Goal: Task Accomplishment & Management: Use online tool/utility

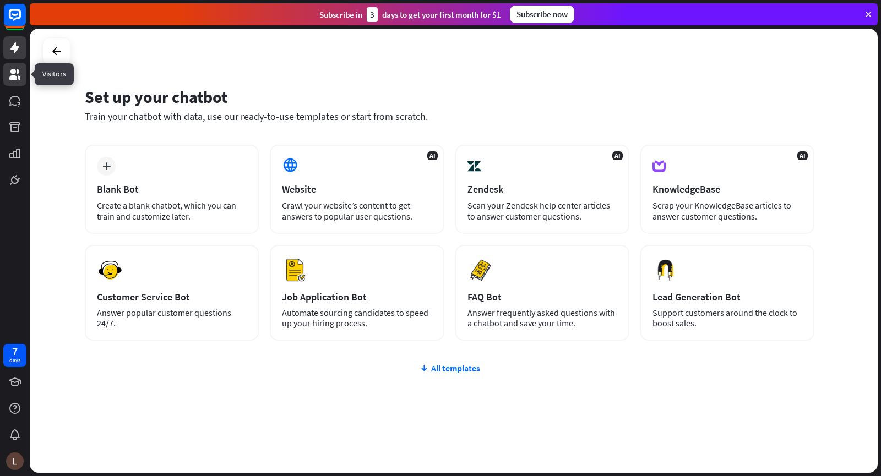
click at [3, 73] on link at bounding box center [14, 74] width 23 height 23
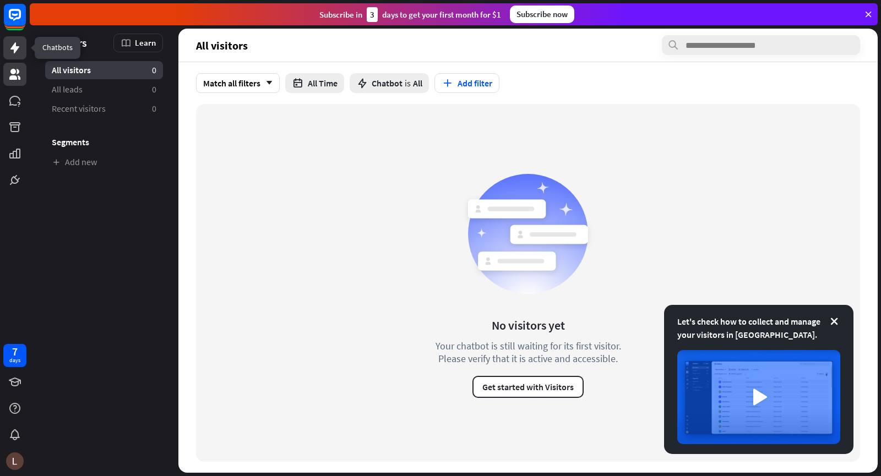
click at [8, 52] on link at bounding box center [14, 47] width 23 height 23
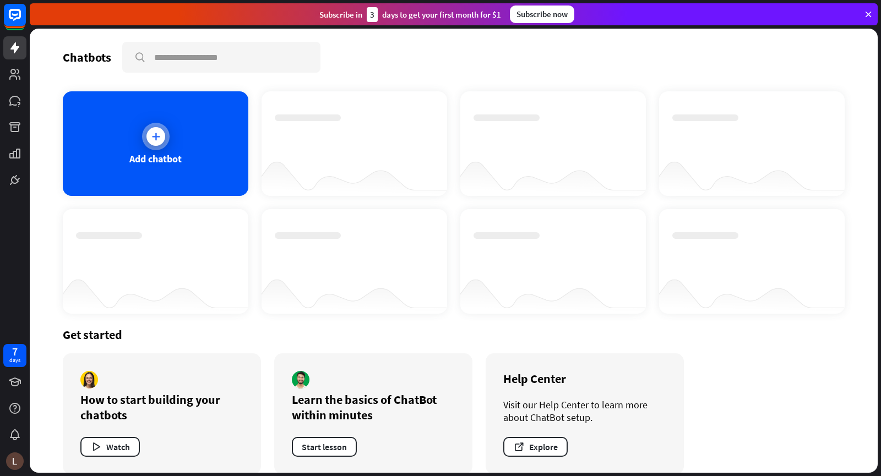
click at [156, 141] on icon at bounding box center [155, 136] width 11 height 11
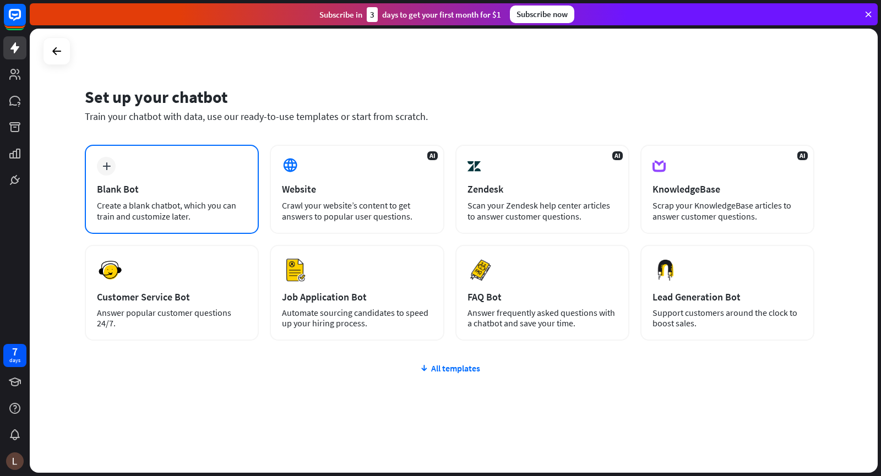
click at [163, 193] on div "Blank Bot" at bounding box center [172, 189] width 150 height 13
